Goal: Information Seeking & Learning: Learn about a topic

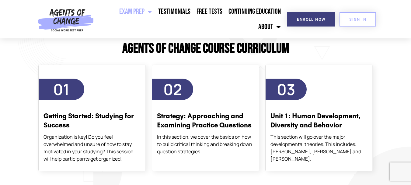
scroll to position [760, 0]
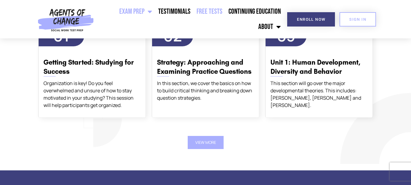
click at [215, 12] on link "Free Tests" at bounding box center [209, 11] width 32 height 15
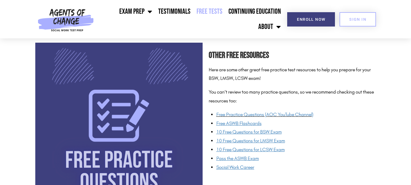
scroll to position [456, 0]
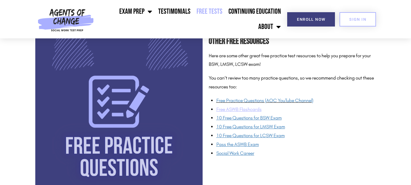
click at [242, 111] on u "Free ASWB Flashcards" at bounding box center [238, 109] width 45 height 6
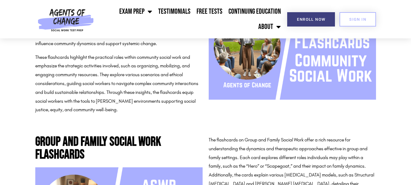
scroll to position [2099, 0]
